Goal: Book appointment/travel/reservation

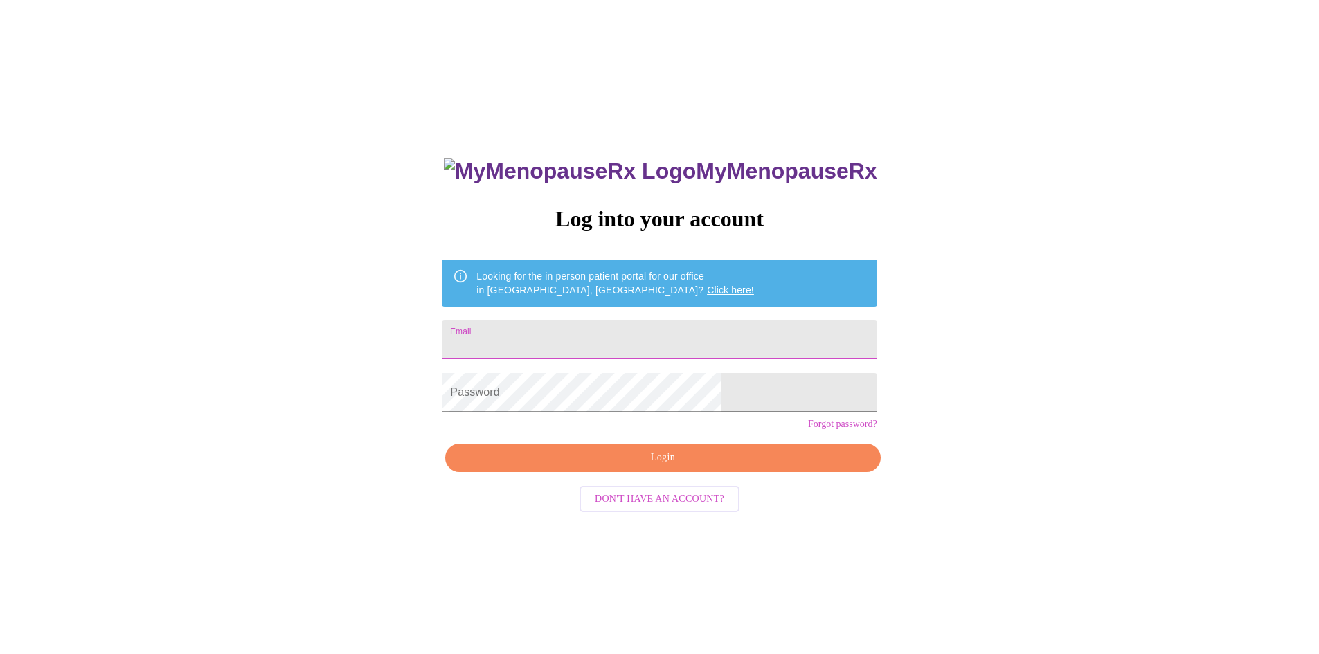
click at [593, 336] on input "Email" at bounding box center [659, 339] width 435 height 39
type input "[EMAIL_ADDRESS][DOMAIN_NAME]"
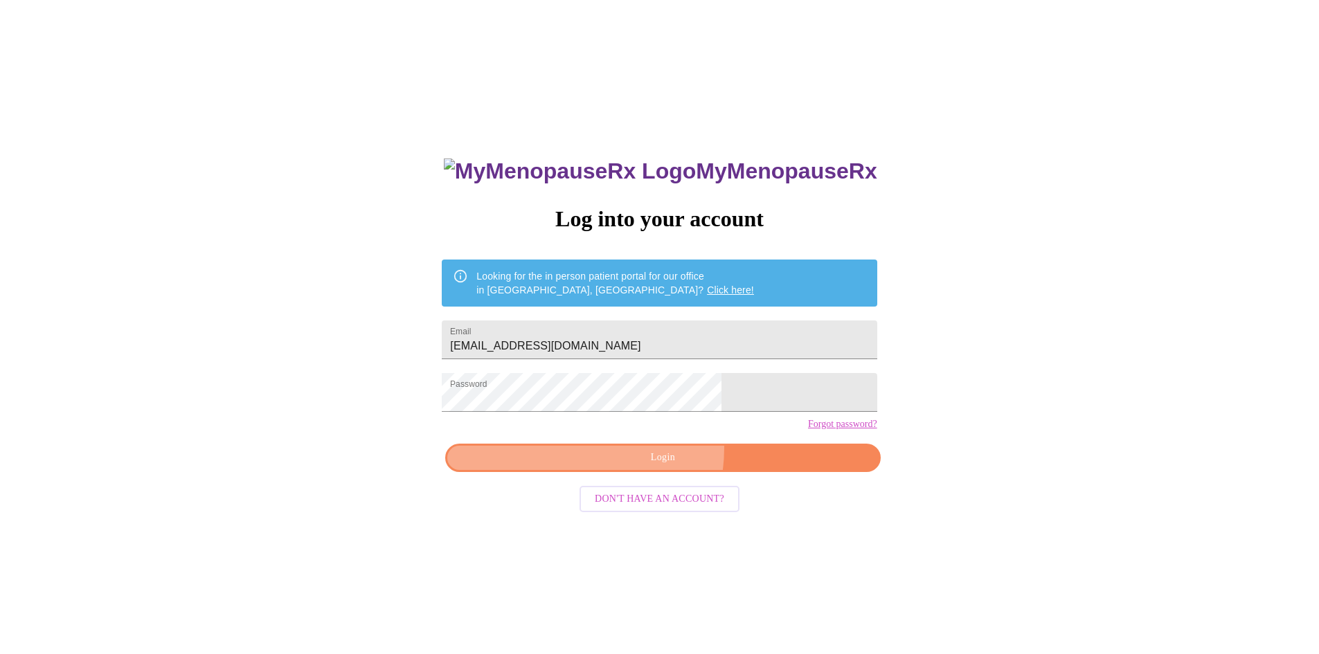
click at [626, 472] on button "Login" at bounding box center [662, 458] width 435 height 28
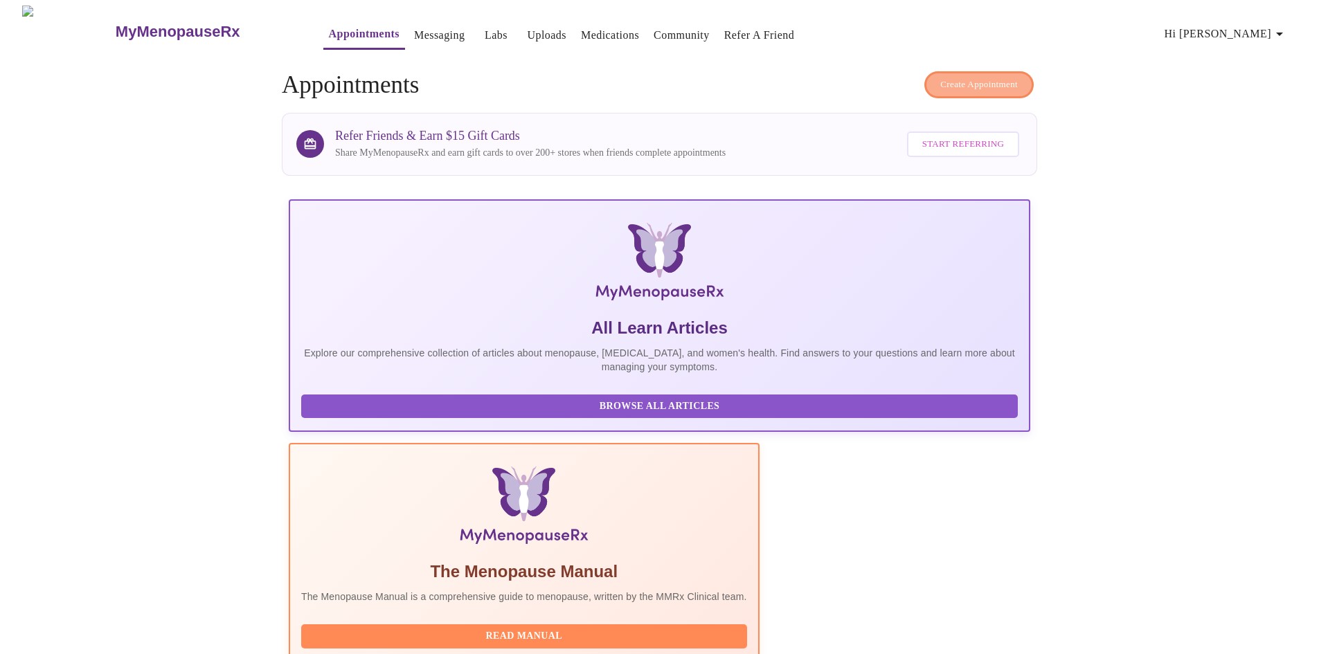
click at [975, 87] on button "Create Appointment" at bounding box center [978, 84] width 109 height 27
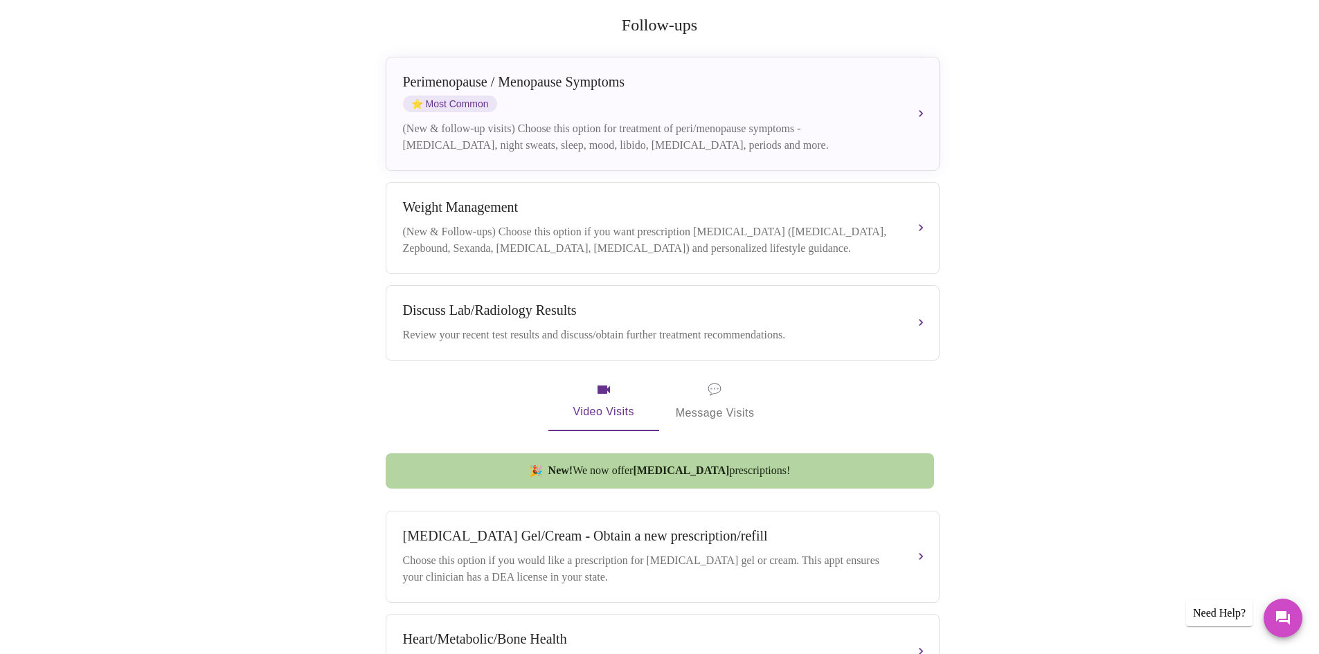
scroll to position [323, 0]
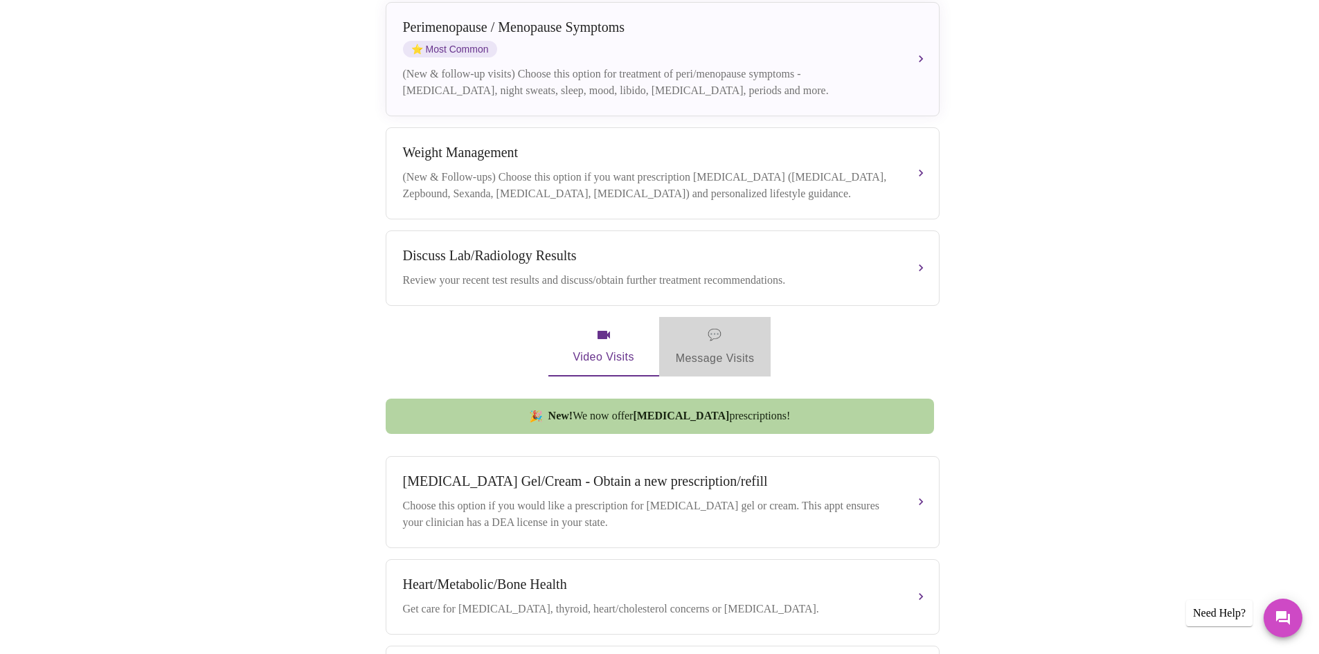
click at [698, 338] on span "💬 Message Visits" at bounding box center [715, 346] width 79 height 43
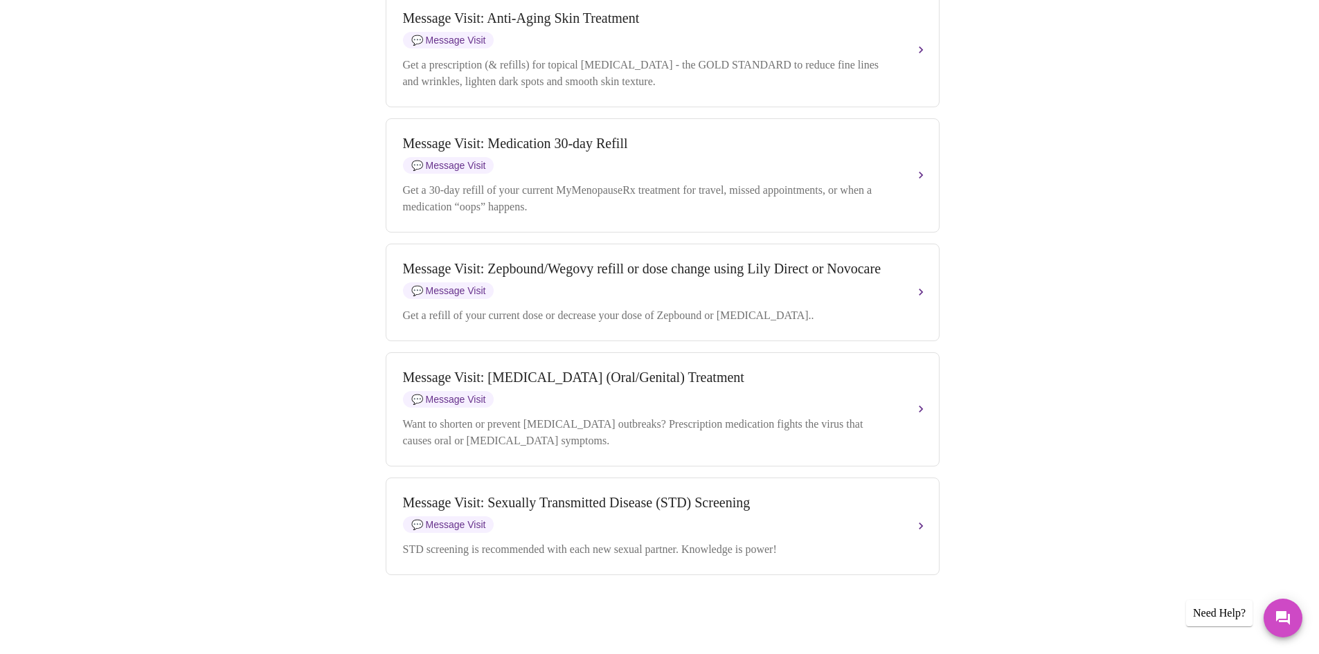
scroll to position [1945, 0]
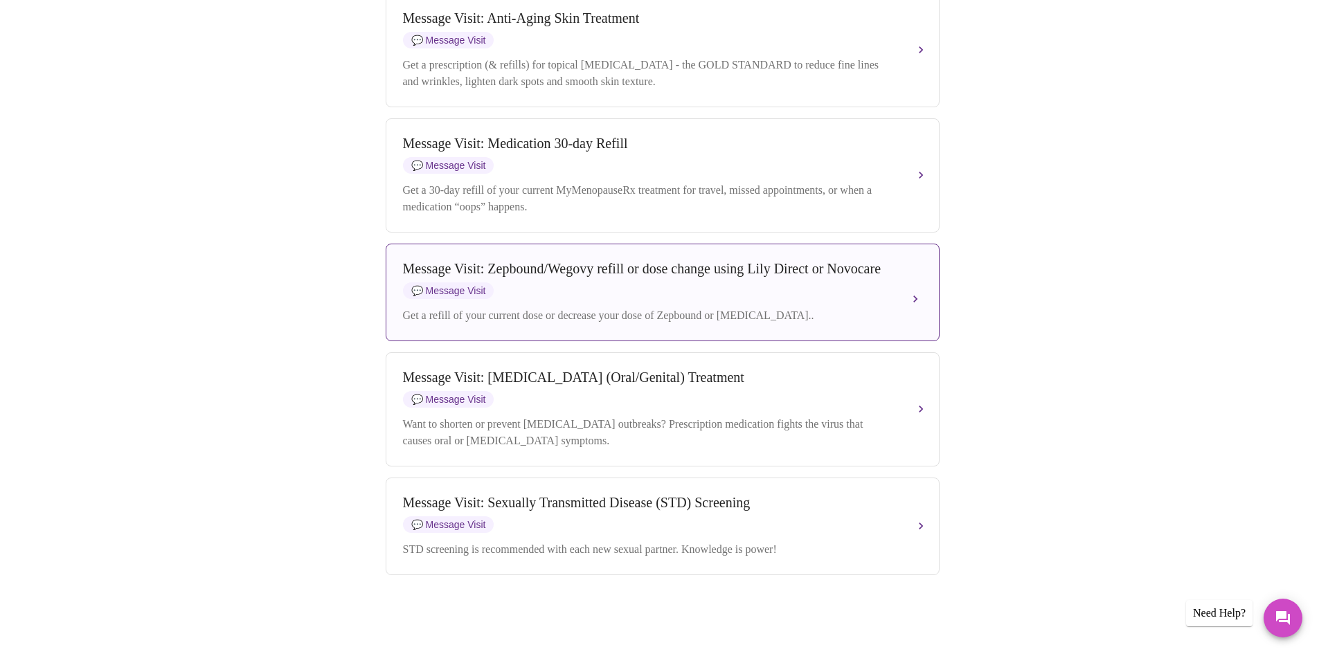
click at [749, 277] on div "Message Visit: Zepbound/Wegovy refill or dose change using Lily Direct or Novoc…" at bounding box center [648, 269] width 491 height 16
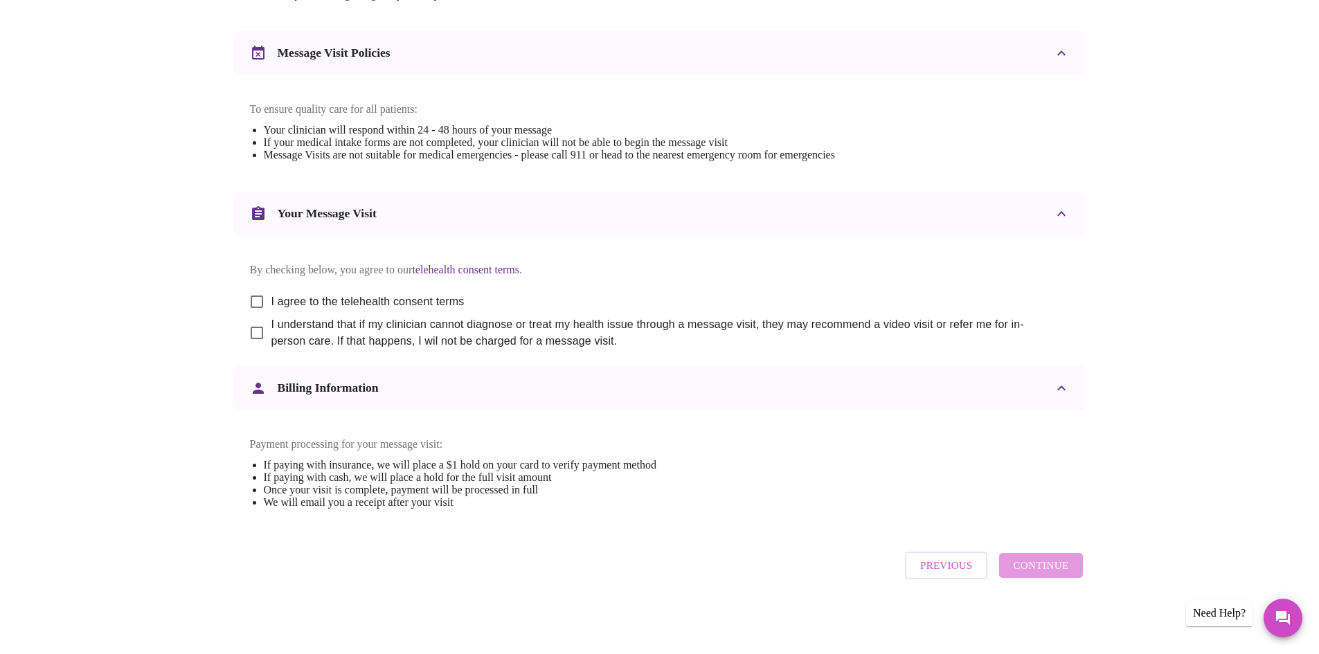
scroll to position [570, 0]
click at [253, 287] on input "I agree to the telehealth consent terms" at bounding box center [256, 301] width 29 height 29
checkbox input "true"
click at [254, 318] on input "I understand that if my clinician cannot diagnose or treat my health issue thro…" at bounding box center [256, 332] width 29 height 29
checkbox input "true"
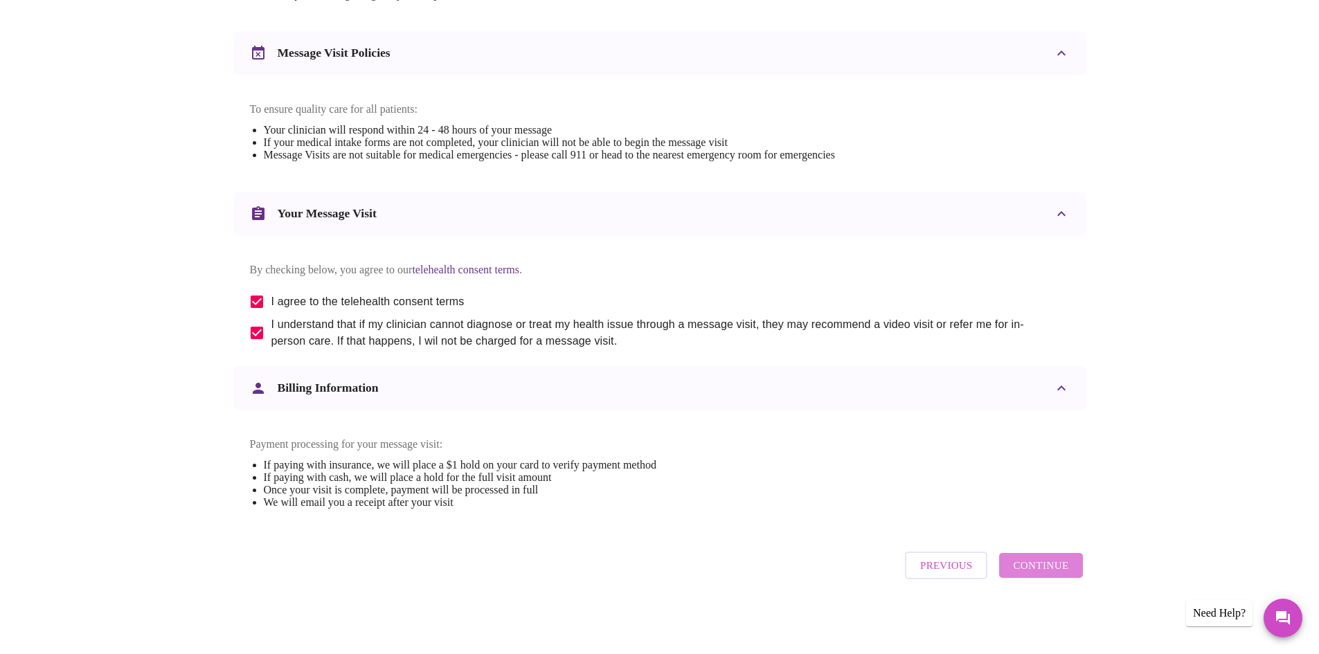
click at [1045, 566] on span "Continue" at bounding box center [1040, 566] width 55 height 18
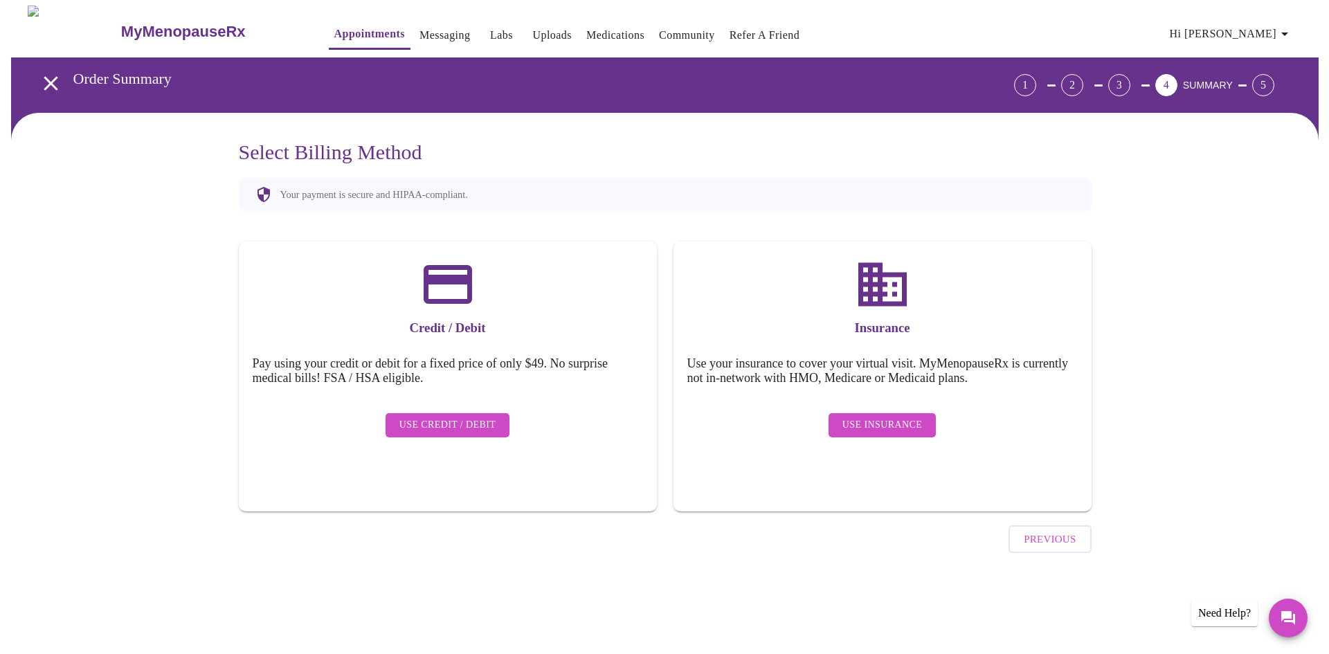
scroll to position [0, 0]
